Goal: Task Accomplishment & Management: Use online tool/utility

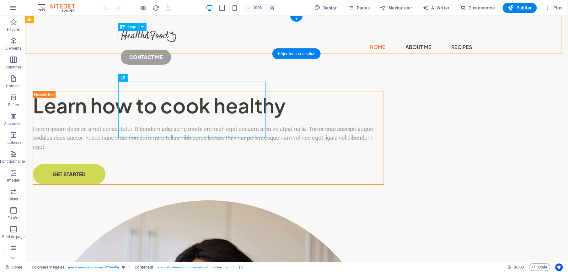
drag, startPoint x: 275, startPoint y: 238, endPoint x: 163, endPoint y: 38, distance: 229.1
click at [163, 38] on div at bounding box center [295, 35] width 351 height 11
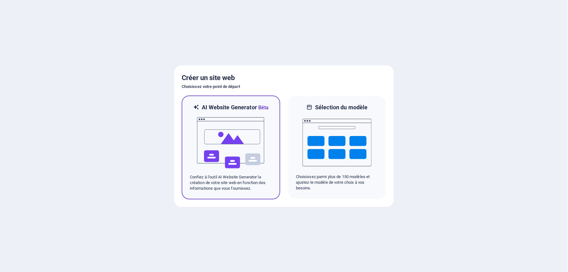
drag, startPoint x: 0, startPoint y: 0, endPoint x: 226, endPoint y: 139, distance: 265.4
click at [226, 139] on img at bounding box center [230, 142] width 69 height 63
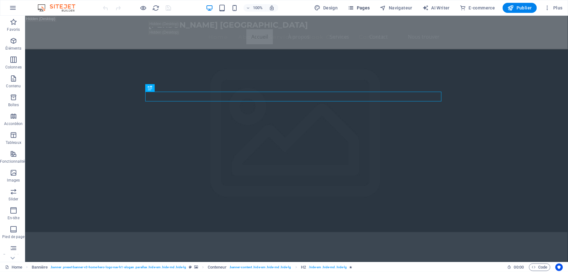
click at [367, 11] on button "Pages" at bounding box center [358, 8] width 27 height 10
click at [367, 9] on span "Pages" at bounding box center [359, 8] width 22 height 6
click at [354, 7] on icon "button" at bounding box center [351, 8] width 6 height 6
click at [354, 8] on icon "button" at bounding box center [351, 8] width 6 height 6
click at [354, 9] on icon "button" at bounding box center [351, 8] width 6 height 6
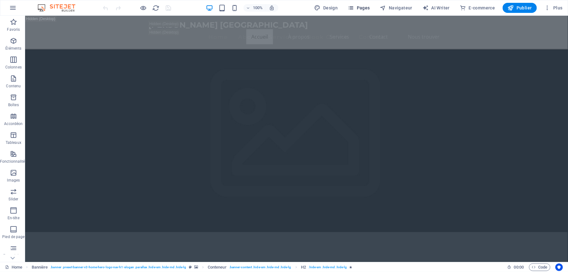
click at [354, 9] on icon "button" at bounding box center [351, 8] width 6 height 6
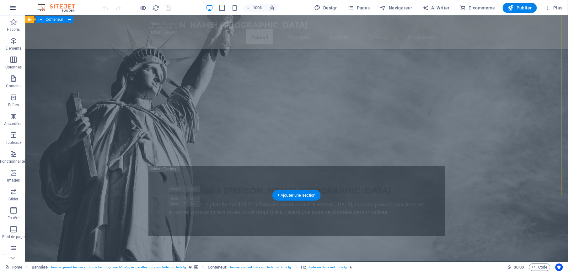
click at [16, 13] on button "button" at bounding box center [12, 7] width 15 height 15
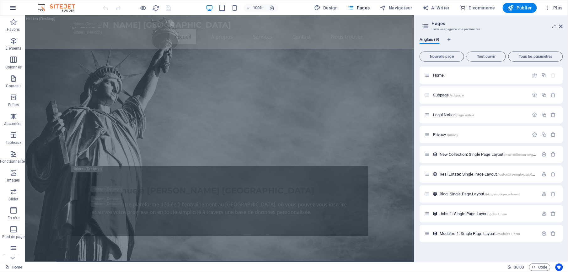
click at [13, 8] on icon "button" at bounding box center [13, 8] width 8 height 8
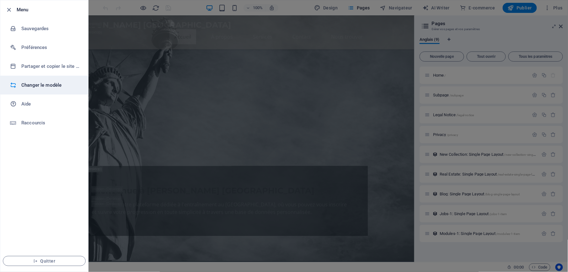
click at [36, 84] on h6 "Changer le modèle" at bounding box center [50, 85] width 58 height 8
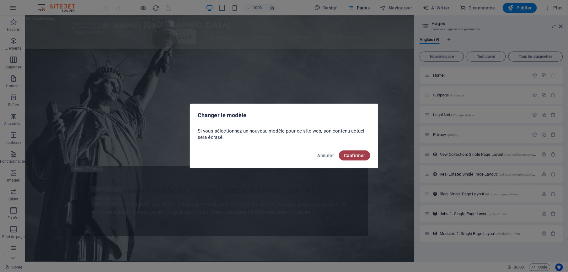
click at [369, 155] on button "Confirmer" at bounding box center [354, 155] width 31 height 10
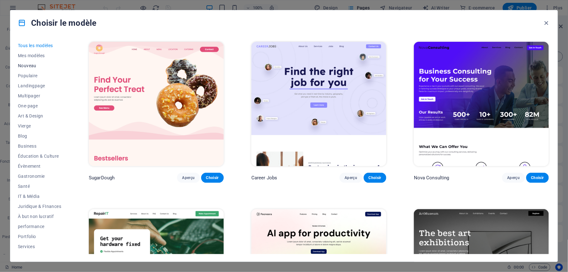
click at [28, 64] on span "Nouveau" at bounding box center [39, 65] width 43 height 5
click at [28, 66] on span "Nouveau" at bounding box center [39, 65] width 43 height 5
click at [28, 67] on span "Nouveau" at bounding box center [39, 65] width 43 height 5
click at [28, 66] on span "Nouveau" at bounding box center [39, 65] width 43 height 5
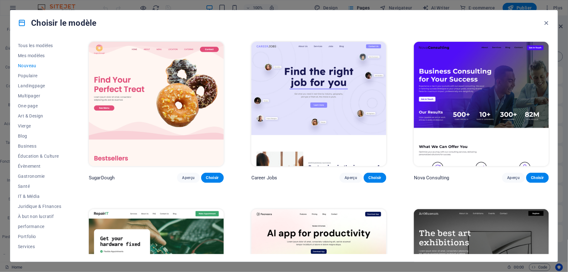
click at [28, 66] on span "Nouveau" at bounding box center [39, 65] width 43 height 5
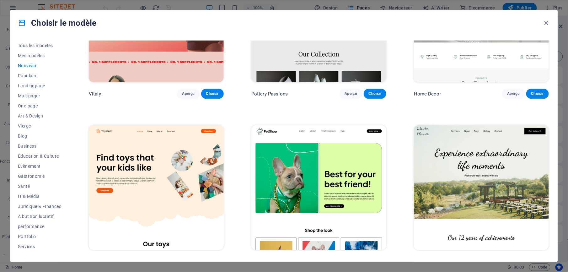
scroll to position [760, 0]
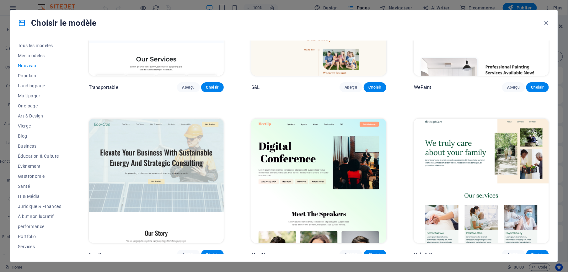
click at [69, 238] on div "Tous les modèles Mes modèles Nouveau Populaire Landingpage Multipager One-page …" at bounding box center [43, 146] width 51 height 213
click at [71, 208] on div "Tous les modèles Mes modèles Nouveau Populaire Landingpage Multipager One-page …" at bounding box center [283, 148] width 547 height 226
click at [32, 195] on button "Services" at bounding box center [39, 199] width 43 height 10
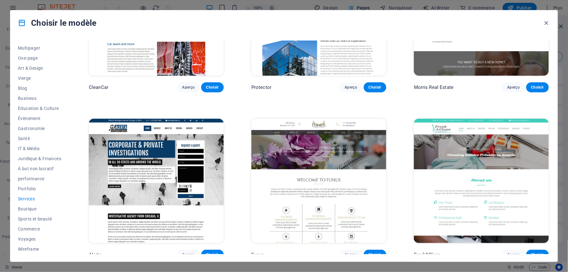
scroll to position [260, 0]
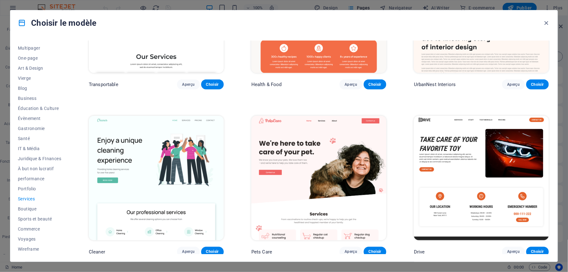
click at [33, 197] on span "Services" at bounding box center [39, 198] width 43 height 5
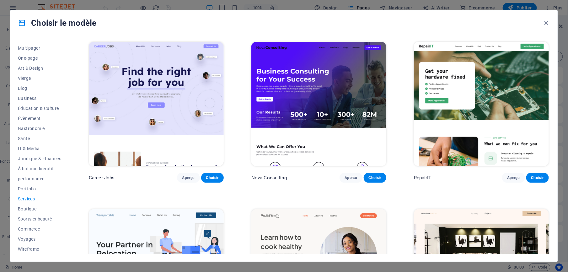
scroll to position [42, 0]
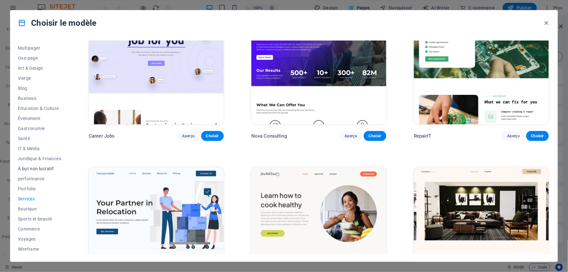
click at [48, 168] on span "À but non lucratif" at bounding box center [39, 168] width 43 height 5
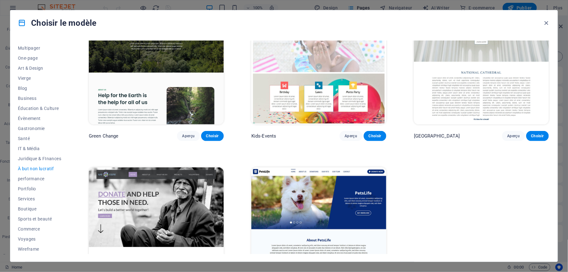
scroll to position [0, 0]
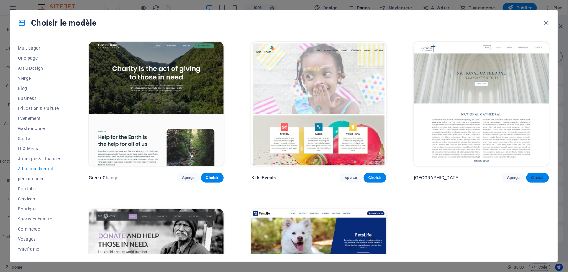
click at [545, 176] on button "Choisir" at bounding box center [537, 178] width 23 height 10
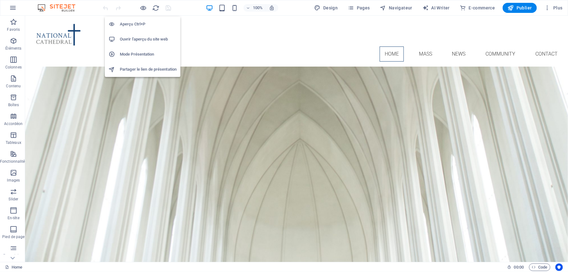
click at [149, 38] on h6 "Ouvrir l'aperçu du site web" at bounding box center [148, 39] width 57 height 8
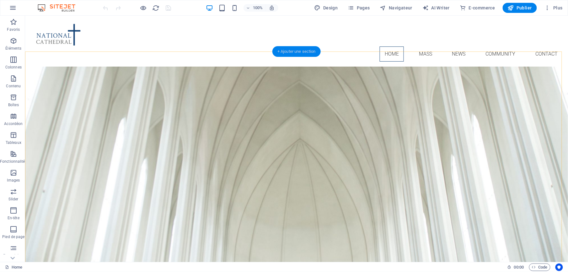
drag, startPoint x: 305, startPoint y: 54, endPoint x: 172, endPoint y: 40, distance: 133.8
click at [305, 54] on div "+ Ajouter une section" at bounding box center [296, 51] width 48 height 11
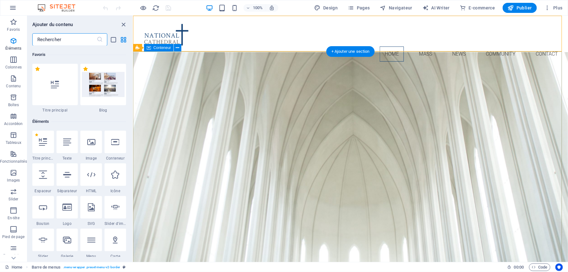
scroll to position [1098, 0]
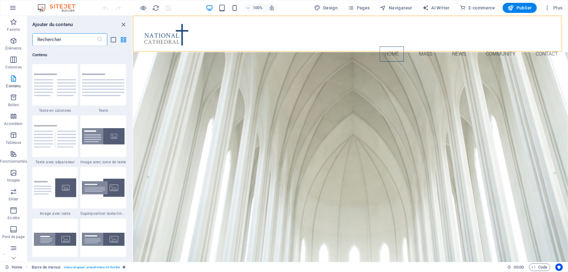
click at [89, 41] on input "text" at bounding box center [64, 39] width 64 height 13
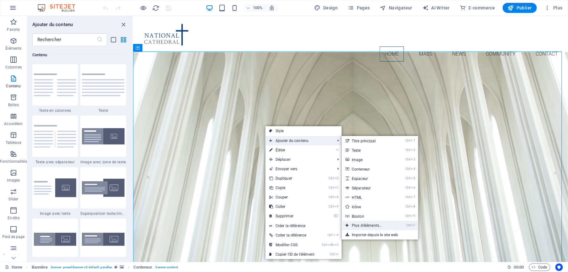
click at [377, 223] on link "Ctrl ⏎ Plus d'éléments..." at bounding box center [368, 225] width 53 height 9
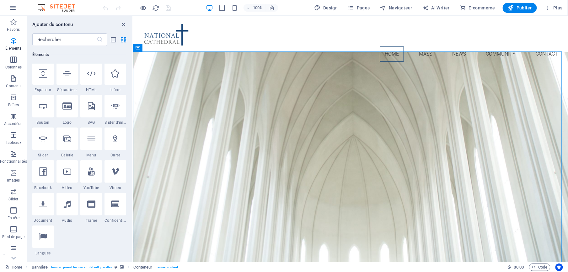
scroll to position [109, 0]
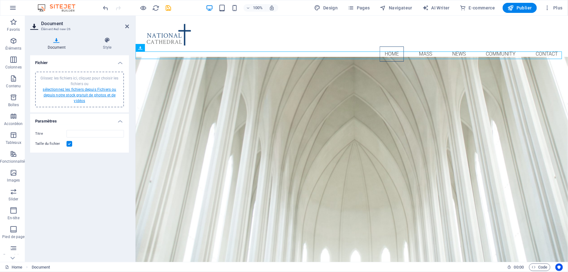
click at [92, 96] on link "sélectionnez les fichiers depuis Fichiers ou depuis notre stock gratuit de phot…" at bounding box center [79, 95] width 73 height 16
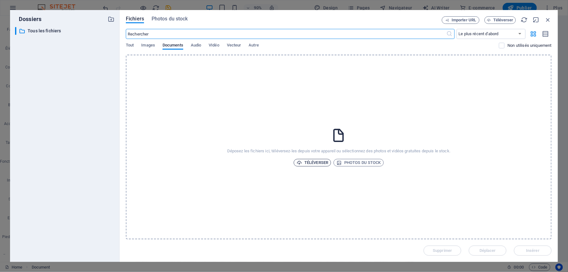
click at [322, 163] on span "Téléverser" at bounding box center [313, 163] width 32 height 8
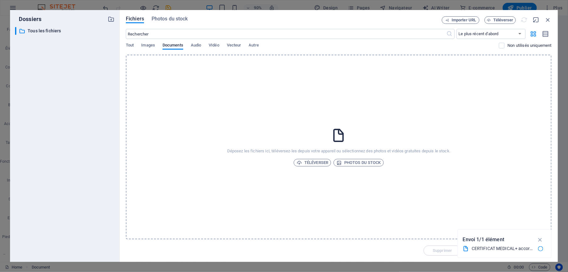
type input "CERTIFICATMEDICALaccordparental-qdOq_Ae-WvPcg7lLDDX8YQ.pdf"
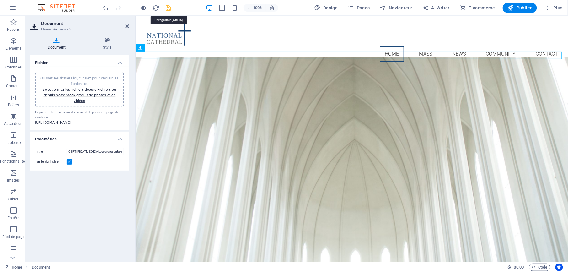
click at [168, 4] on icon "save" at bounding box center [168, 7] width 7 height 7
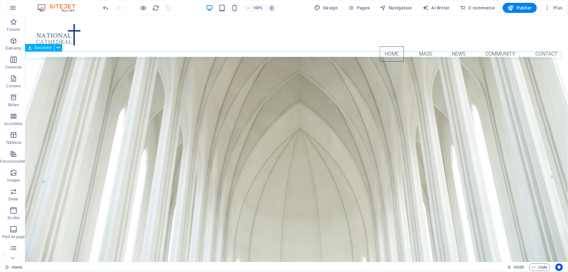
click at [110, 66] on div "CERTIFICATMEDICALaccordparental-qdOq_Ae-WvPcg7lLDDX8YQ.pdf 887.77 KB" at bounding box center [296, 70] width 543 height 8
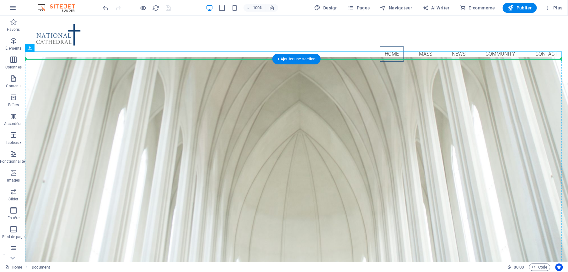
drag, startPoint x: 57, startPoint y: 64, endPoint x: 198, endPoint y: 104, distance: 146.2
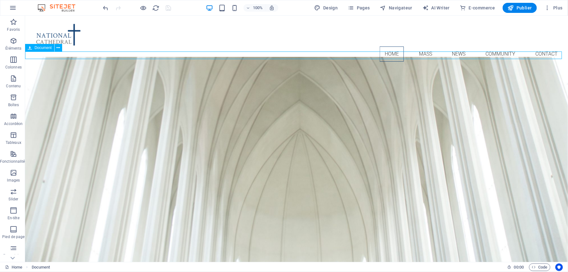
click at [208, 66] on div "CERTIFICATMEDICALaccordparental-qdOq_Ae-WvPcg7lLDDX8YQ.pdf 887.77 KB" at bounding box center [296, 70] width 543 height 8
drag, startPoint x: 208, startPoint y: 54, endPoint x: 98, endPoint y: 54, distance: 110.1
click at [209, 66] on div "CERTIFICATMEDICALaccordparental-qdOq_Ae-WvPcg7lLDDX8YQ.pdf 887.77 KB" at bounding box center [296, 70] width 543 height 8
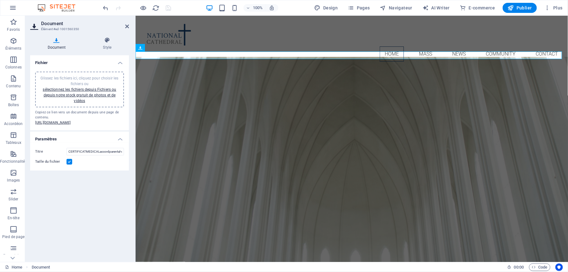
click at [107, 50] on div "Document Style Fichier Glissez les fichiers ici, cliquez pour choisir les fichi…" at bounding box center [79, 147] width 99 height 220
click at [107, 42] on icon at bounding box center [107, 40] width 43 height 6
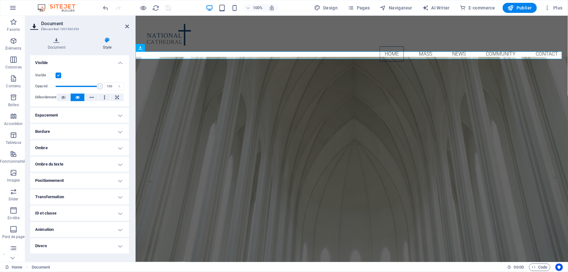
click at [54, 178] on h4 "Positionnement" at bounding box center [79, 180] width 99 height 15
click at [116, 192] on span "Sticky" at bounding box center [117, 193] width 8 height 8
click at [105, 192] on span "Fixé" at bounding box center [106, 193] width 6 height 8
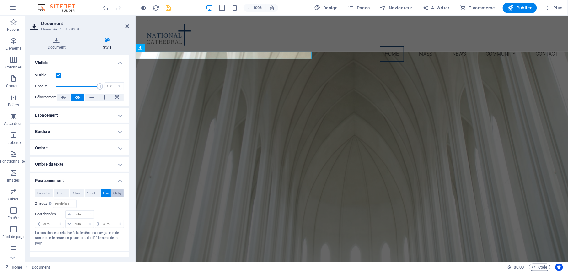
click at [115, 194] on span "Sticky" at bounding box center [117, 193] width 8 height 8
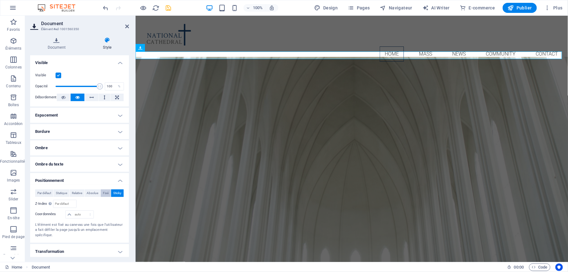
click at [105, 192] on span "Fixé" at bounding box center [106, 193] width 6 height 8
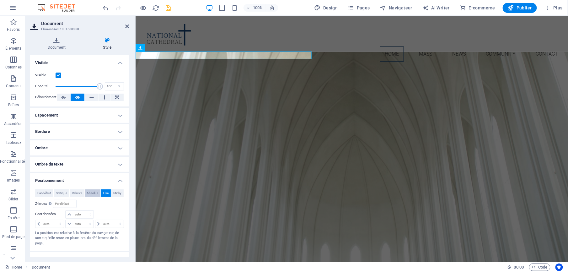
click at [92, 191] on span "Absolue" at bounding box center [93, 193] width 12 height 8
click at [43, 193] on span "Par défaut" at bounding box center [44, 193] width 14 height 8
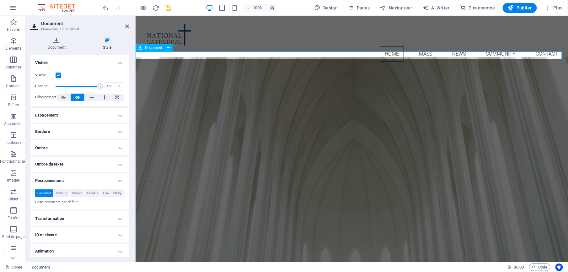
click at [325, 66] on div "CERTIFICATMEDICALaccordparental-qdOq_Ae-WvPcg7lLDDX8YQ.pdf 887.77 KB" at bounding box center [351, 70] width 432 height 8
click at [120, 63] on h4 "Visible" at bounding box center [79, 60] width 99 height 11
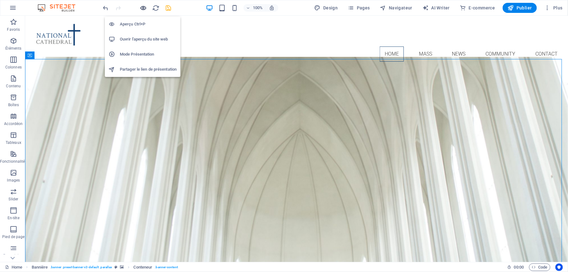
click at [144, 6] on icon "button" at bounding box center [143, 7] width 7 height 7
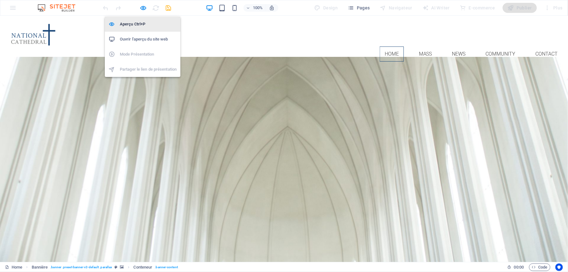
click at [137, 24] on h6 "Aperçu Ctrl+P" at bounding box center [148, 24] width 57 height 8
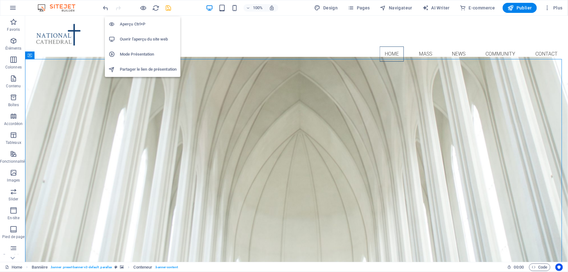
click at [137, 39] on h6 "Ouvrir l'aperçu du site web" at bounding box center [148, 39] width 57 height 8
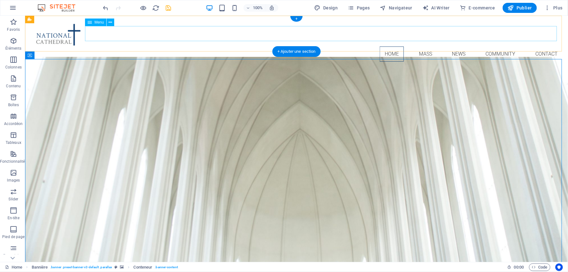
click at [204, 46] on nav "Home Mass News Community Contact" at bounding box center [296, 53] width 533 height 15
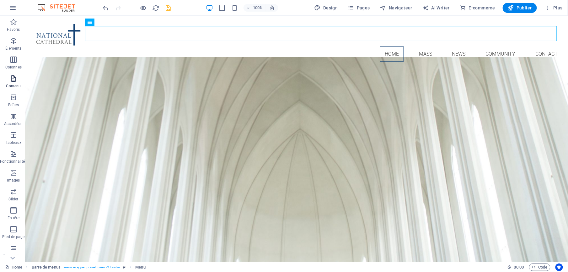
click at [18, 83] on p "Contenu" at bounding box center [13, 85] width 15 height 5
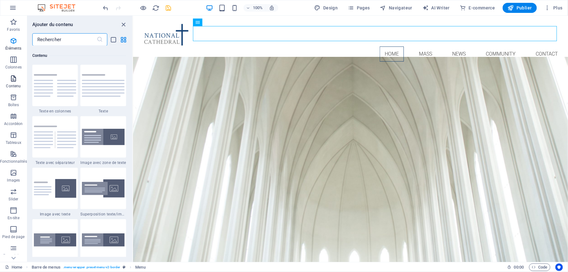
scroll to position [1098, 0]
click at [78, 42] on input "text" at bounding box center [64, 39] width 64 height 13
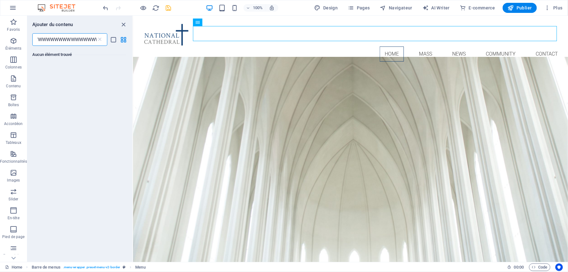
scroll to position [0, 35]
type input "QwWWWWWWWWWWWWWWWWWWWWW"
click at [98, 39] on icon at bounding box center [100, 39] width 6 height 6
type input "FORMULAIRES"
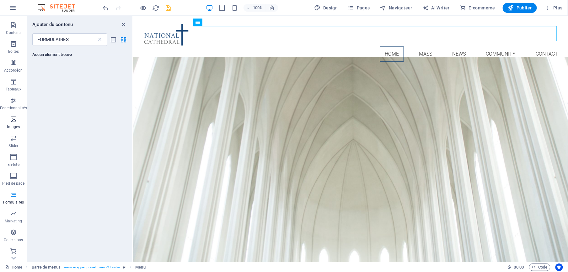
scroll to position [55, 0]
click at [18, 195] on span "Formulaires" at bounding box center [13, 197] width 27 height 15
click at [13, 191] on icon "button" at bounding box center [14, 194] width 8 height 8
click at [14, 191] on icon "button" at bounding box center [14, 194] width 8 height 8
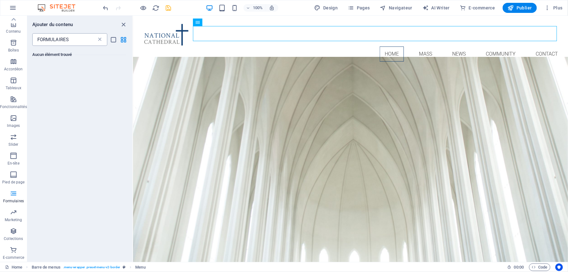
click at [99, 39] on icon at bounding box center [100, 39] width 6 height 6
type input "²²²²²²"
click at [15, 195] on icon "button" at bounding box center [14, 194] width 8 height 8
click at [17, 191] on icon "button" at bounding box center [14, 194] width 8 height 8
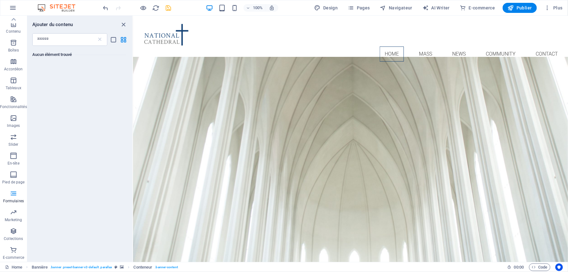
scroll to position [784, 0]
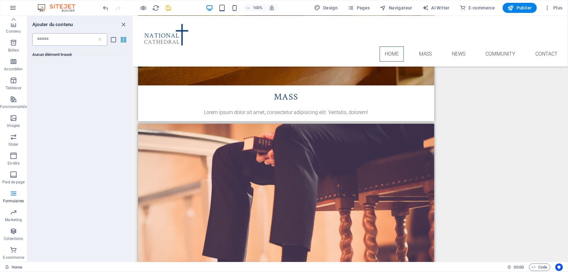
click at [103, 42] on div "²²²²²² ​" at bounding box center [69, 39] width 75 height 13
click at [99, 39] on icon at bounding box center [100, 39] width 6 height 6
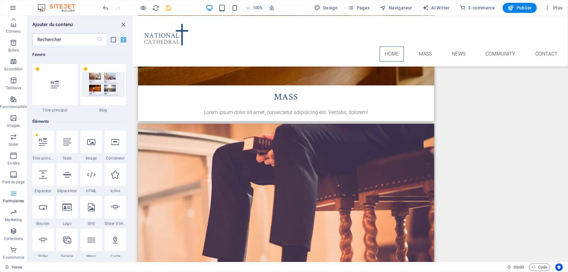
click at [16, 197] on span "Formulaires" at bounding box center [13, 197] width 27 height 15
click at [17, 194] on span "Formulaires" at bounding box center [13, 197] width 27 height 15
click at [18, 194] on span "Formulaires" at bounding box center [13, 197] width 27 height 15
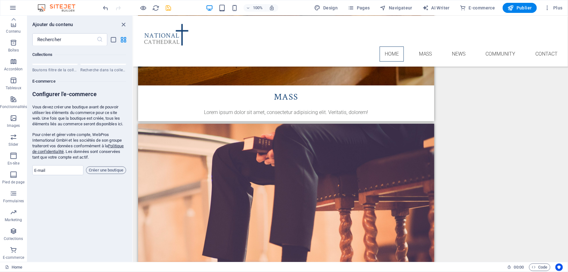
scroll to position [849, 0]
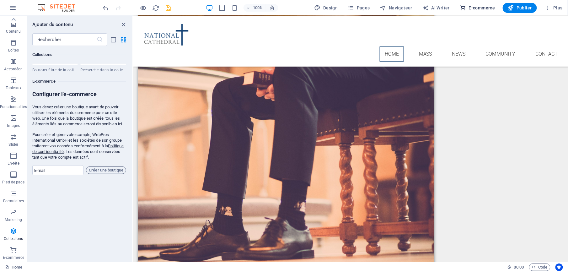
click at [463, 9] on icon "button" at bounding box center [463, 8] width 6 height 6
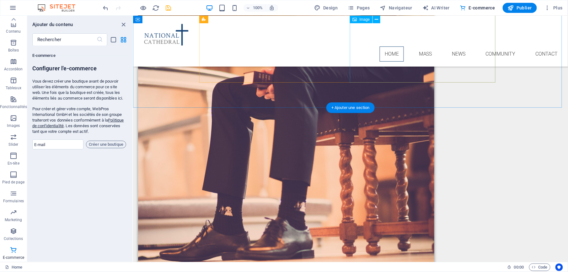
scroll to position [6047, 0]
click at [14, 195] on icon "button" at bounding box center [14, 194] width 8 height 8
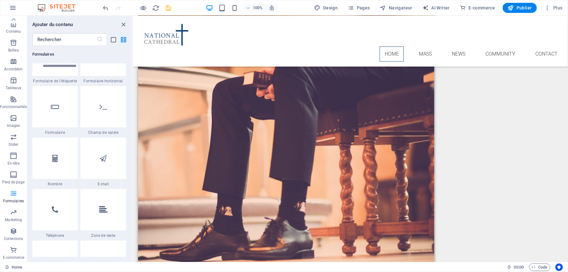
scroll to position [4707, 0]
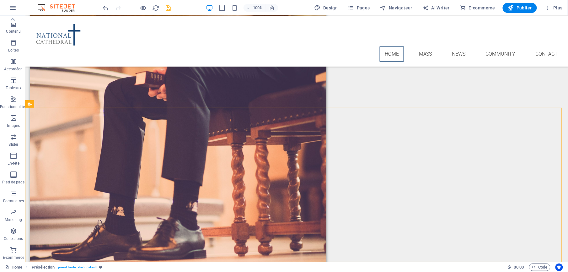
drag, startPoint x: 36, startPoint y: 274, endPoint x: 67, endPoint y: 89, distance: 187.0
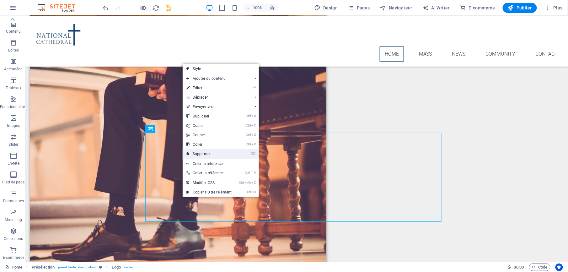
click at [221, 154] on link "⌦ Supprimer" at bounding box center [209, 153] width 53 height 9
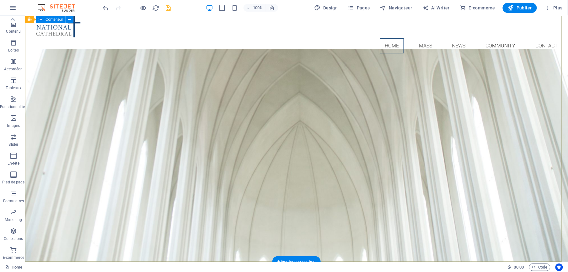
scroll to position [0, 0]
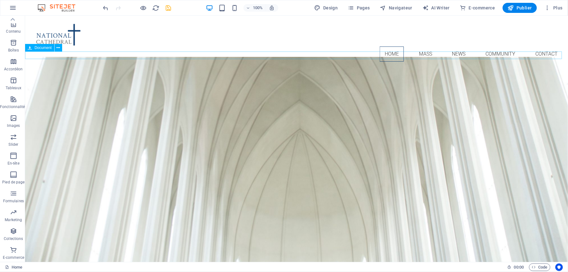
click at [86, 66] on div "CERTIFICATMEDICALaccordparental-qdOq_Ae-WvPcg7lLDDX8YQ.pdf 887.77 KB" at bounding box center [296, 70] width 543 height 8
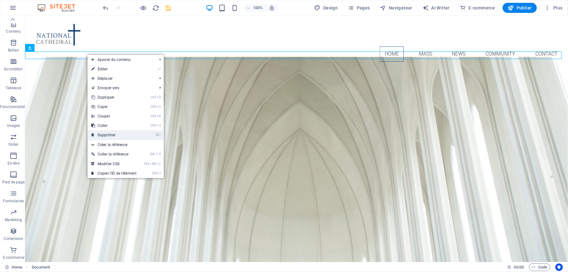
drag, startPoint x: 97, startPoint y: 132, endPoint x: 73, endPoint y: 118, distance: 28.1
click at [98, 134] on link "⌦ Supprimer" at bounding box center [114, 134] width 53 height 9
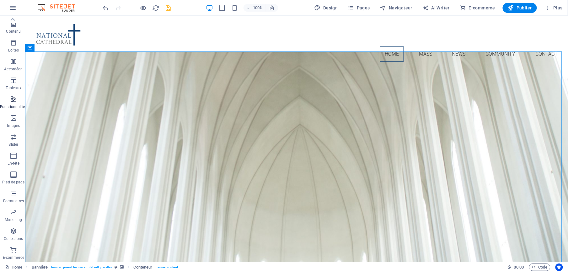
click at [19, 103] on span "Fonctionnalités" at bounding box center [13, 102] width 27 height 15
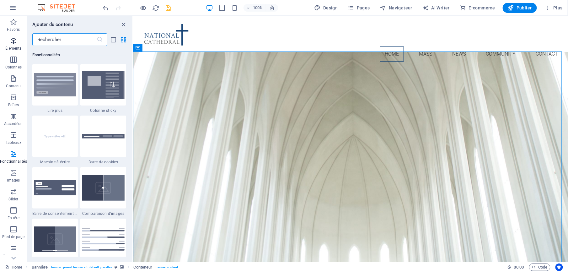
click at [15, 48] on p "Éléments" at bounding box center [13, 48] width 16 height 5
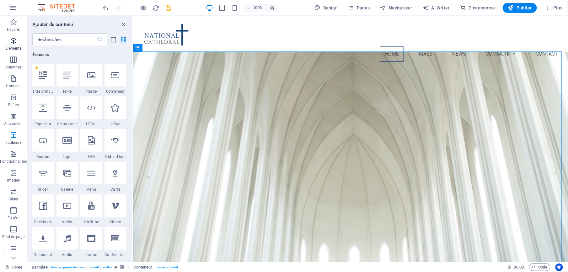
scroll to position [67, 0]
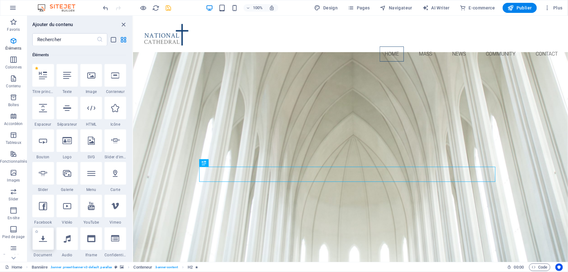
click at [48, 240] on div at bounding box center [43, 238] width 22 height 23
click at [133, 240] on div "H1 Bannière Bannière Conteneur Présélection H2 Espaceur Texte Espaceur Conteneu…" at bounding box center [350, 139] width 435 height 246
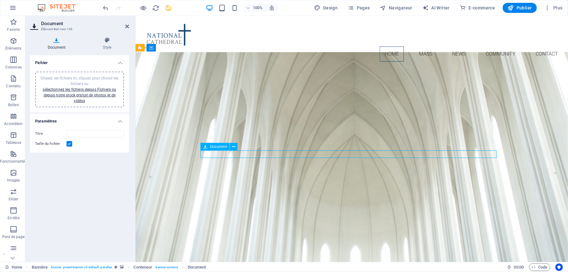
click at [83, 89] on link "sélectionnez les fichiers depuis Fichiers ou depuis notre stock gratuit de phot…" at bounding box center [79, 95] width 73 height 16
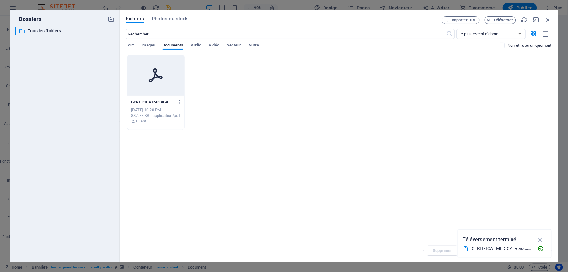
click at [156, 84] on div at bounding box center [155, 75] width 56 height 41
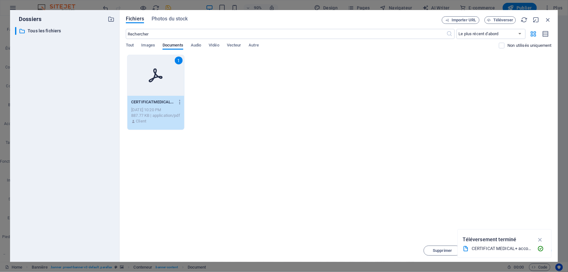
click at [155, 84] on div "1" at bounding box center [155, 75] width 56 height 41
type input "CERTIFICATMEDICALaccordparental-qdOq_Ae-WvPcg7lLDDX8YQ.pdf"
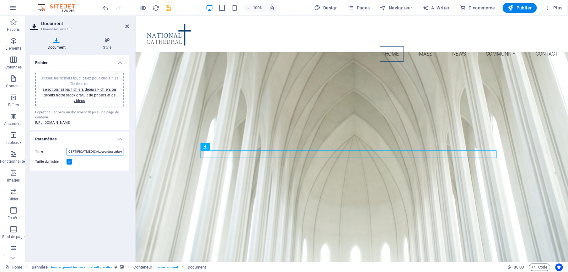
click at [112, 155] on input "CERTIFICATMEDICALaccordparental-qdOq_Ae-WvPcg7lLDDX8YQ.pdf" at bounding box center [95, 152] width 57 height 8
click at [118, 155] on input "CERTIFICATMEDICALaccordparental-qdOq_Ae-WvPcg7lLDDX8YQ.pdf" at bounding box center [95, 152] width 57 height 8
drag, startPoint x: 233, startPoint y: 175, endPoint x: 276, endPoint y: 193, distance: 46.3
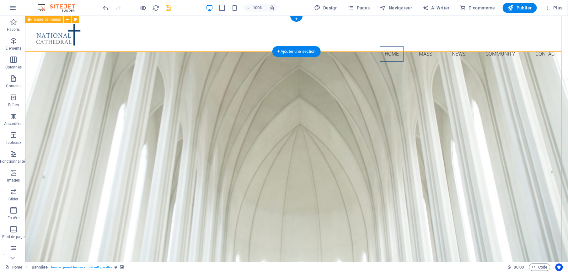
drag, startPoint x: 294, startPoint y: 153, endPoint x: 350, endPoint y: 46, distance: 120.7
click at [350, 46] on div "Home Mass News Community Contact Menu" at bounding box center [296, 40] width 543 height 51
